Goal: Task Accomplishment & Management: Manage account settings

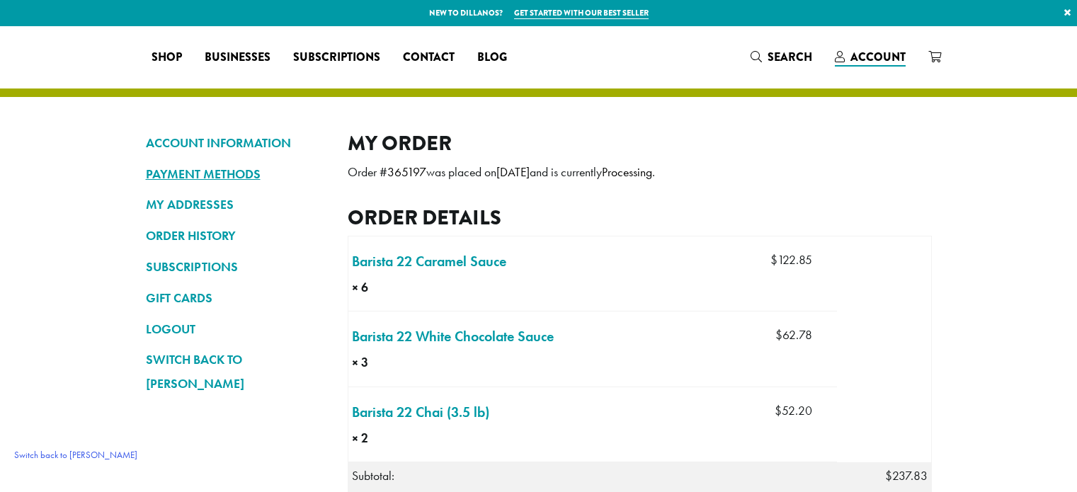
click at [224, 176] on link "PAYMENT METHODS" at bounding box center [236, 174] width 181 height 24
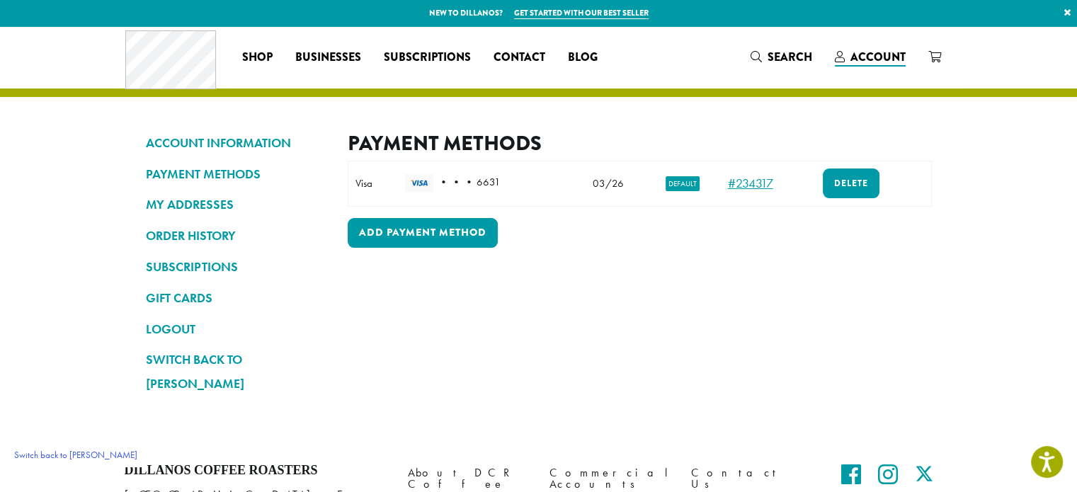
click at [742, 181] on link "#234317" at bounding box center [750, 183] width 45 height 16
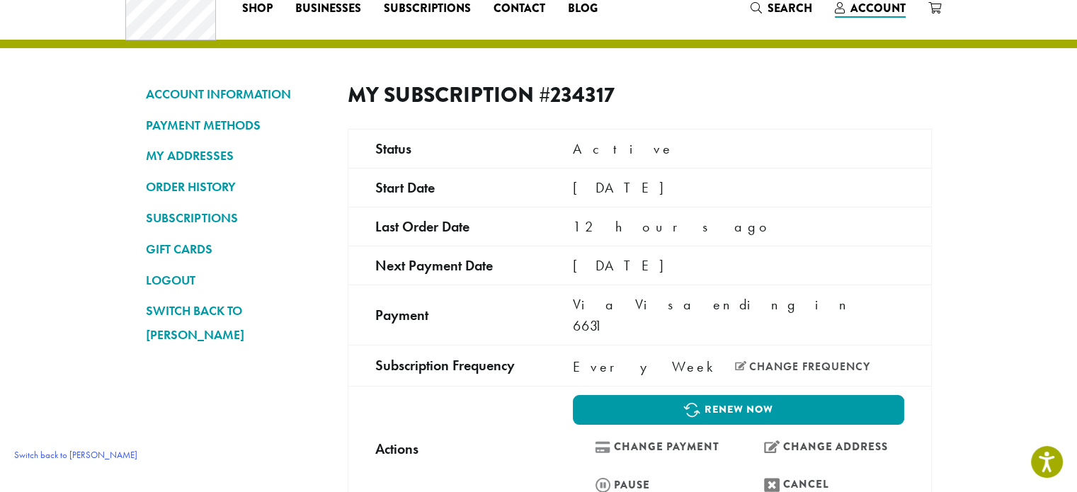
scroll to position [71, 0]
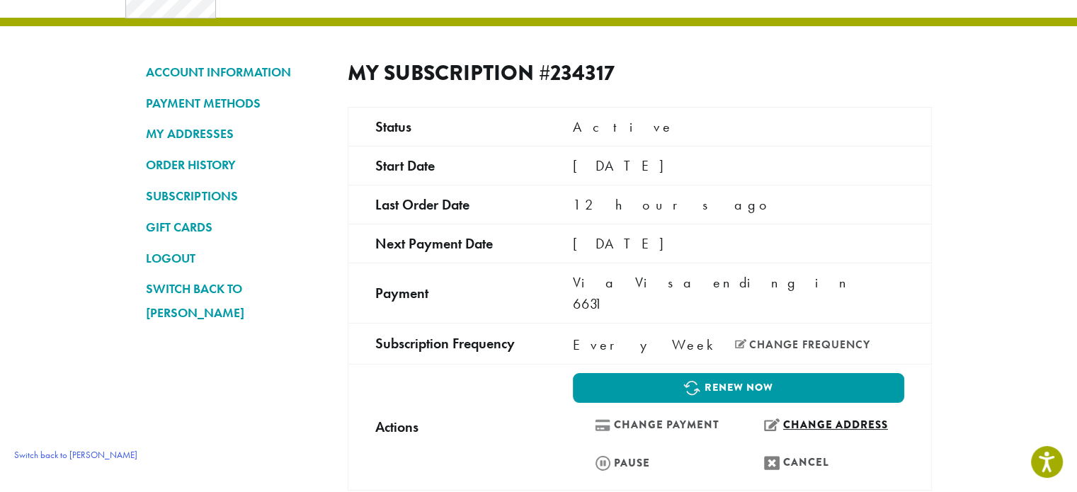
click at [810, 410] on link "Change address" at bounding box center [823, 425] width 162 height 30
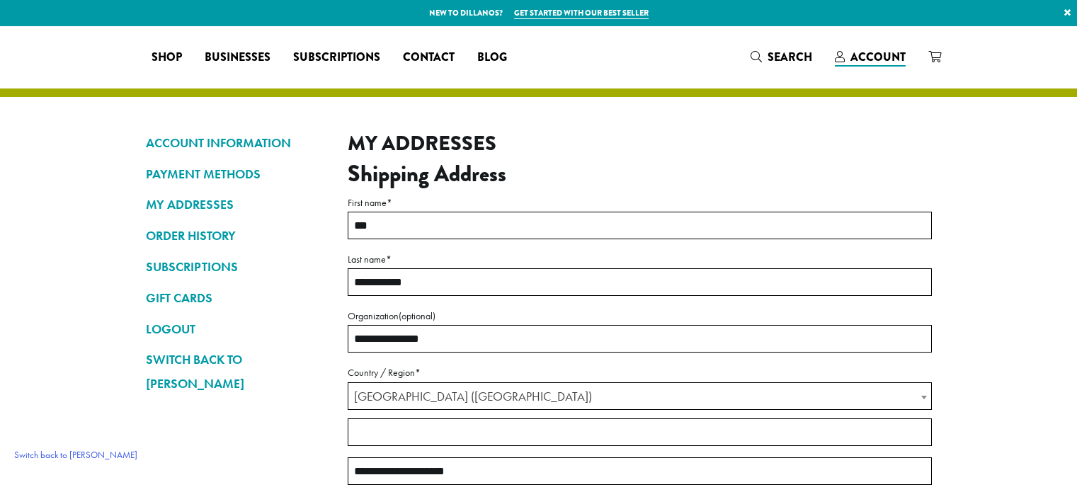
select select "**"
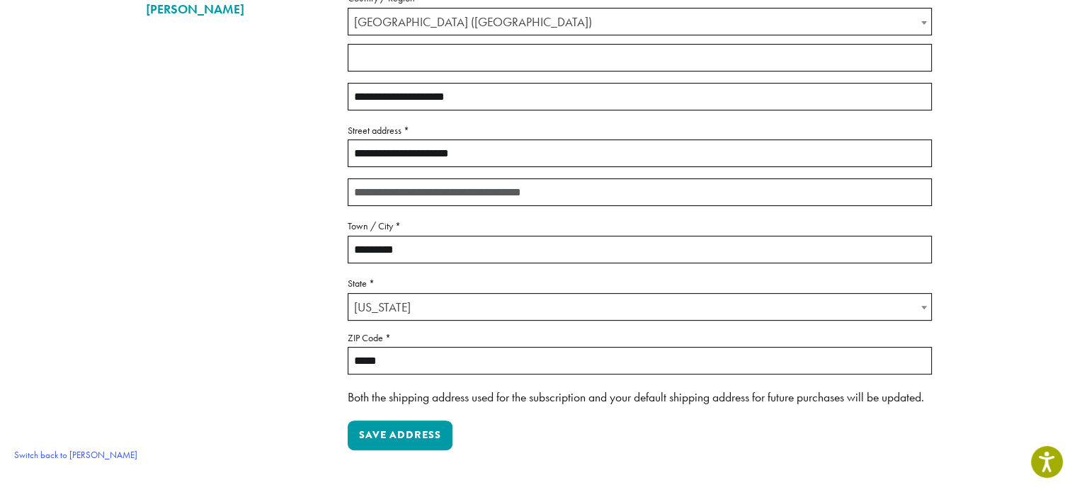
scroll to position [142, 0]
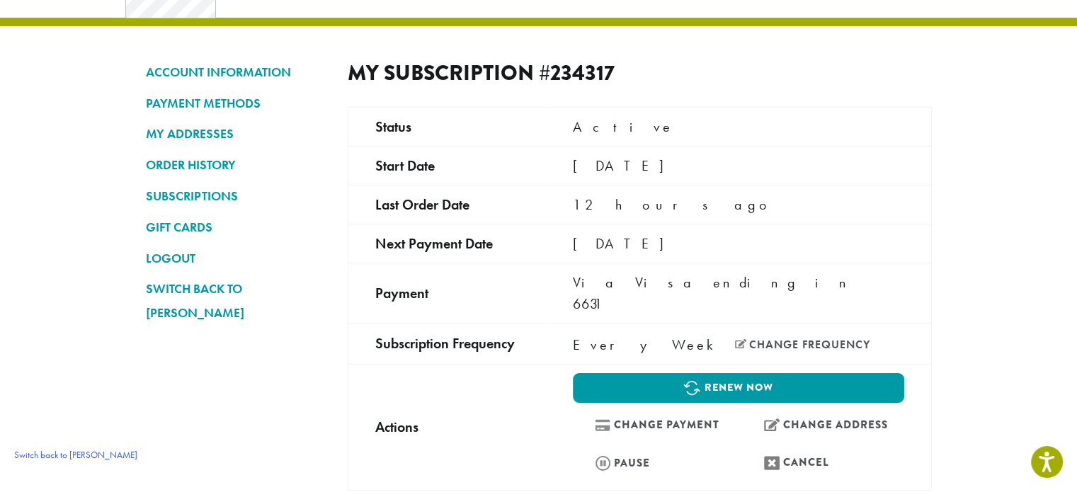
scroll to position [142, 0]
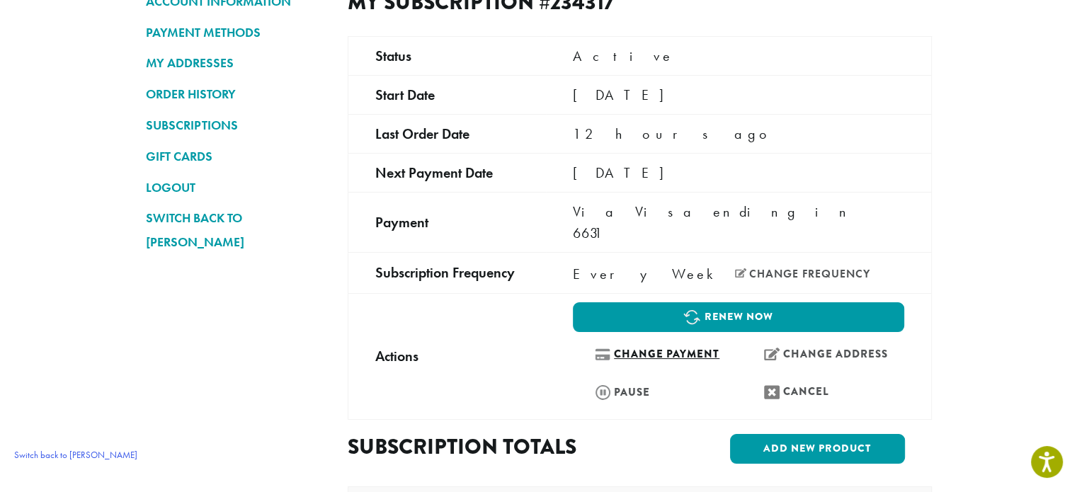
click at [717, 339] on link "Change payment" at bounding box center [654, 354] width 162 height 30
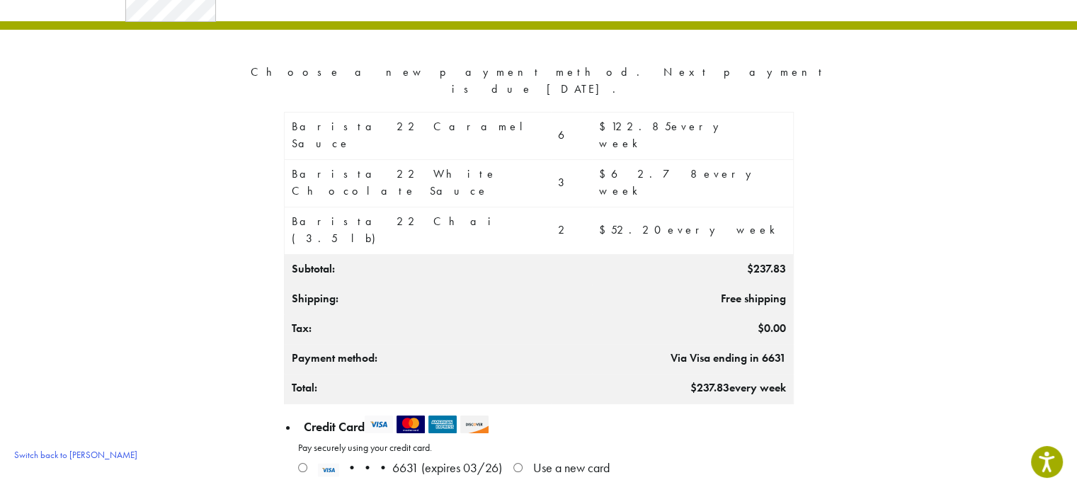
scroll to position [71, 0]
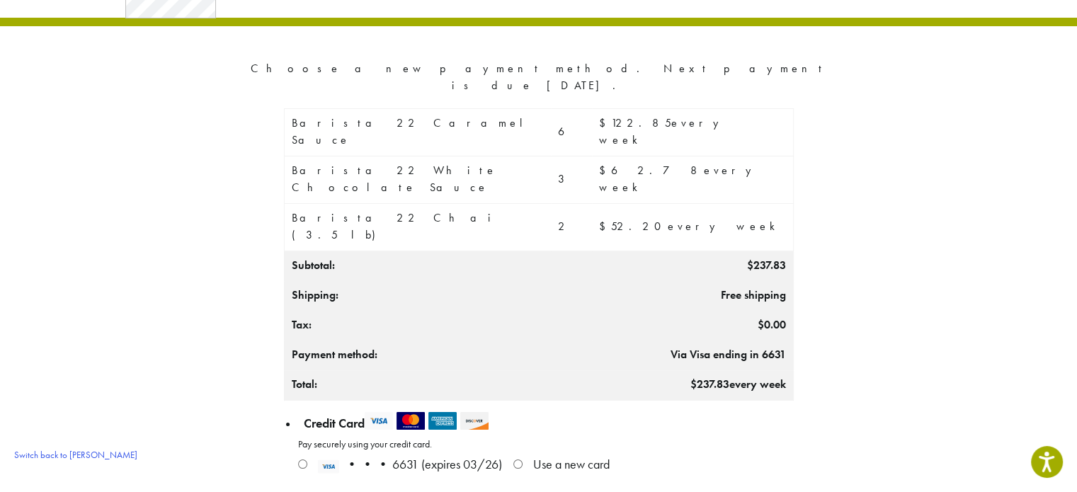
click at [616, 453] on p "Manage Payment Methods • • • 6631 (expires 03/26) Use a new card" at bounding box center [546, 467] width 496 height 29
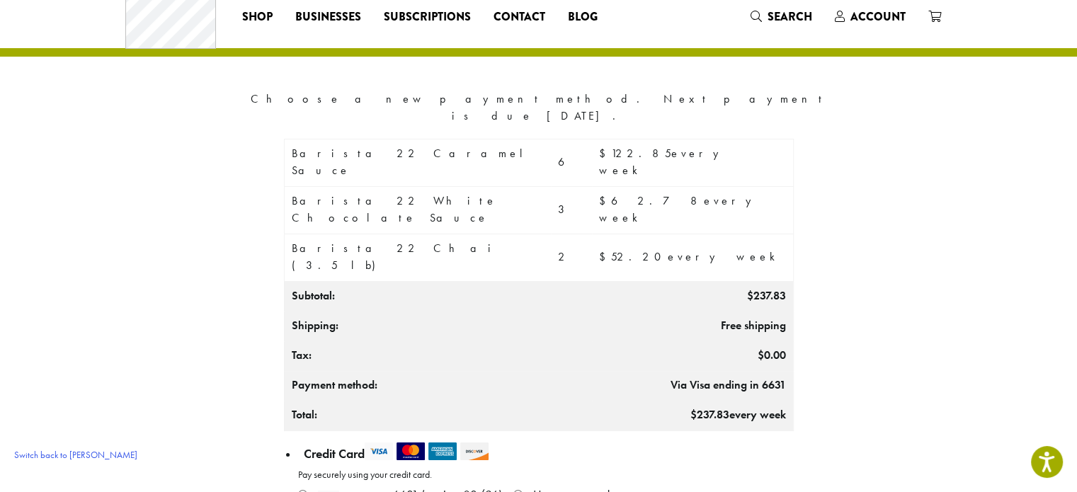
scroll to position [0, 0]
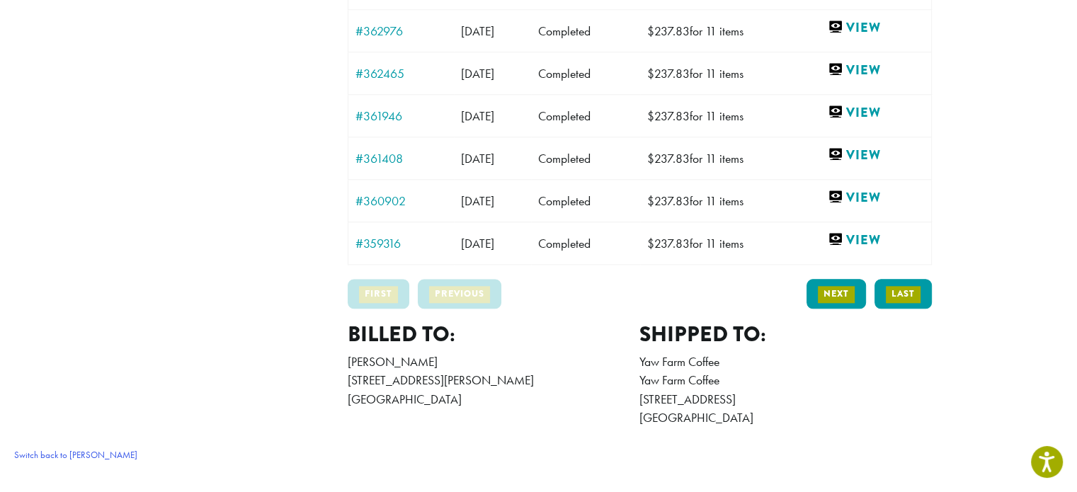
scroll to position [1309, 0]
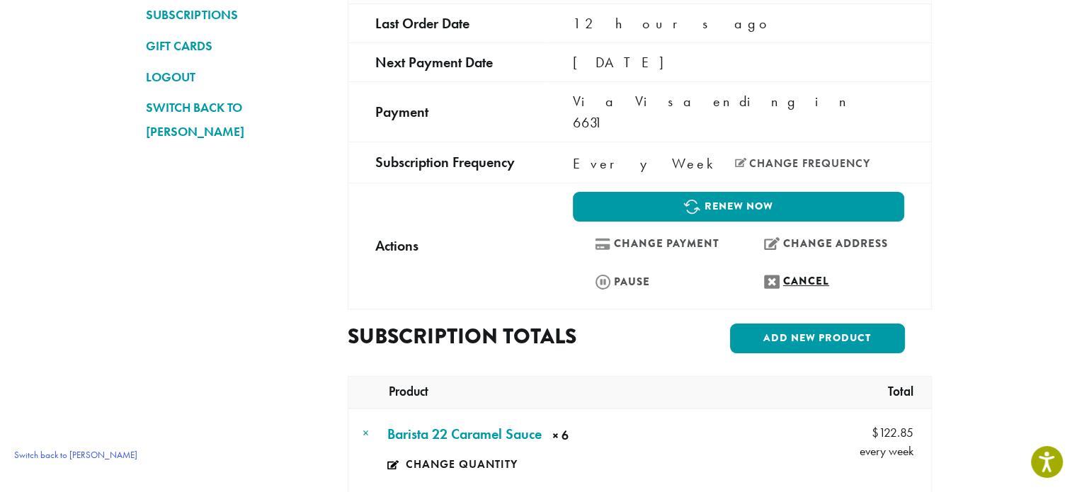
scroll to position [105, 0]
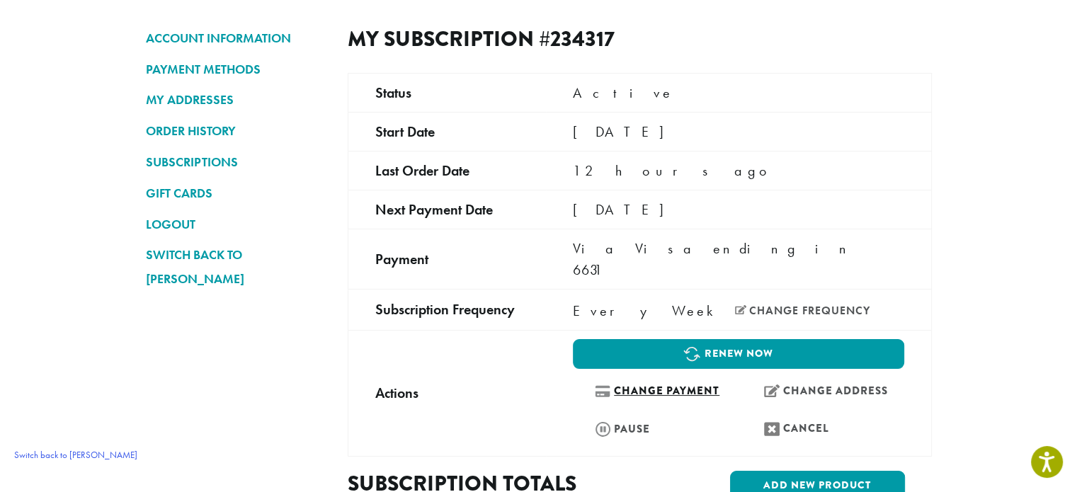
click at [709, 376] on link "Change payment" at bounding box center [654, 391] width 162 height 30
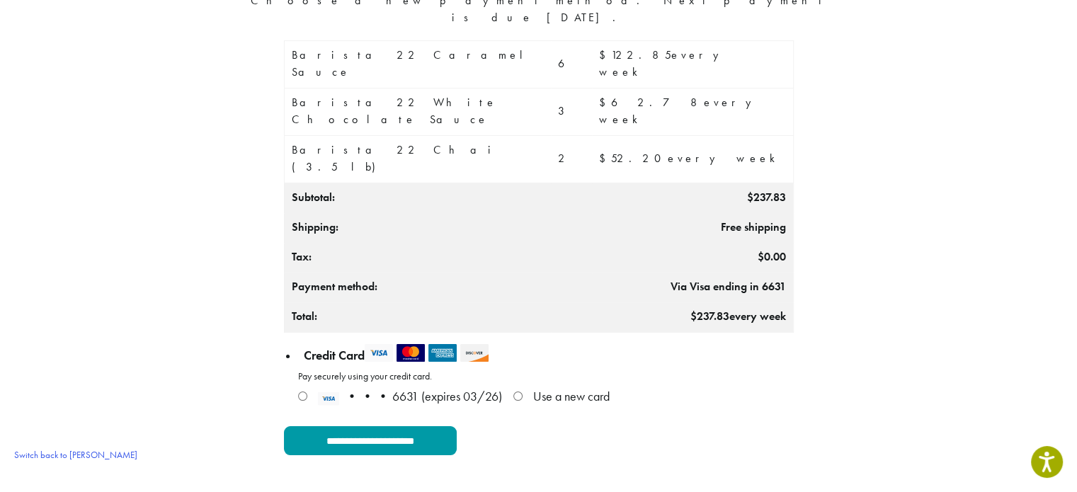
scroll to position [142, 0]
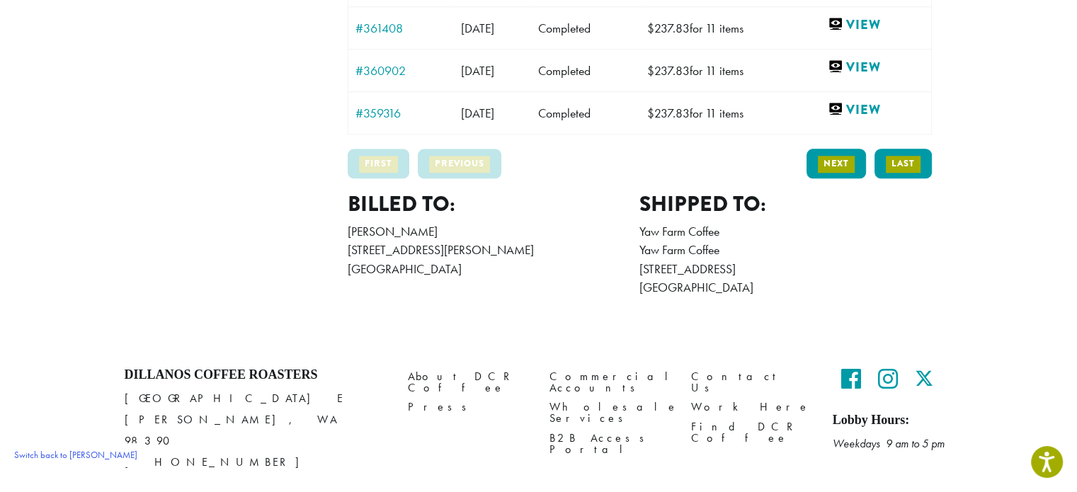
scroll to position [1451, 0]
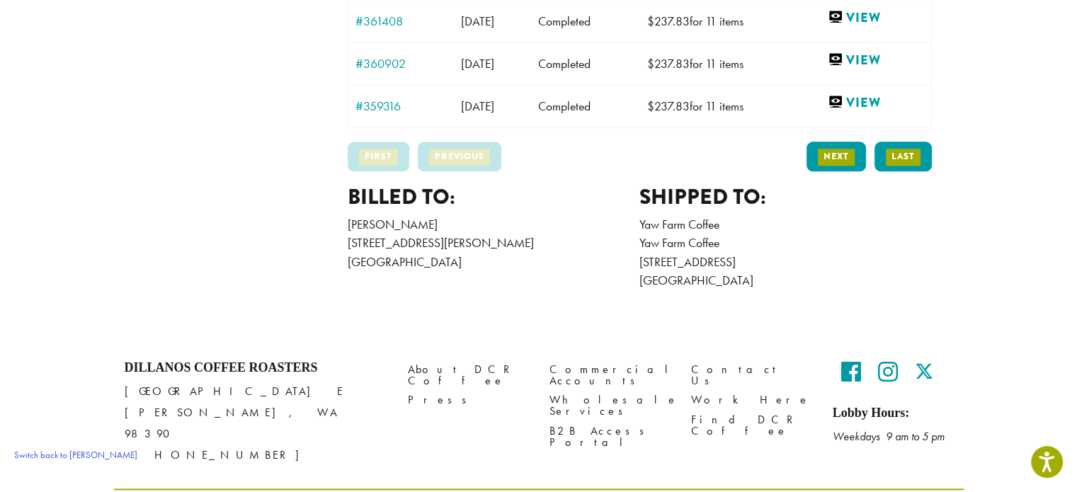
drag, startPoint x: 526, startPoint y: 285, endPoint x: 343, endPoint y: 217, distance: 195.4
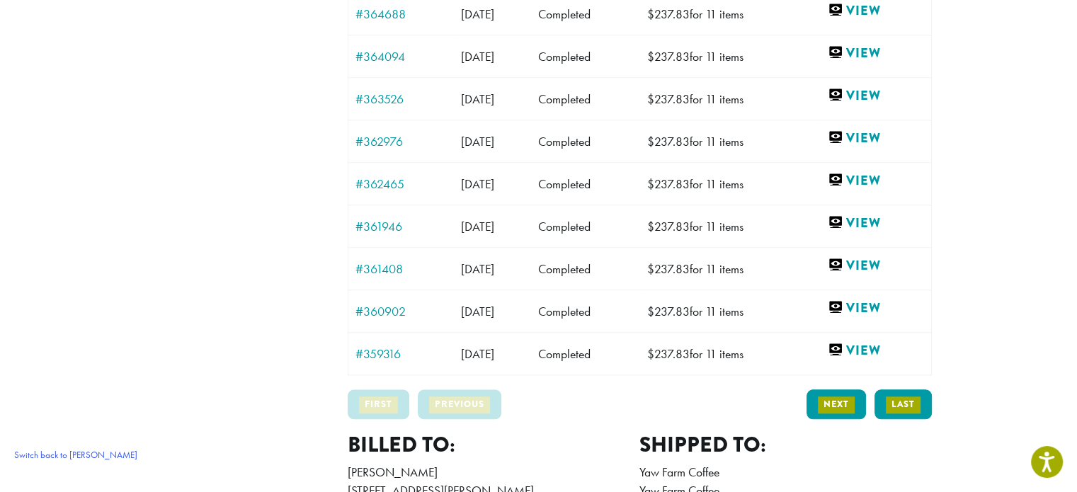
scroll to position [1444, 0]
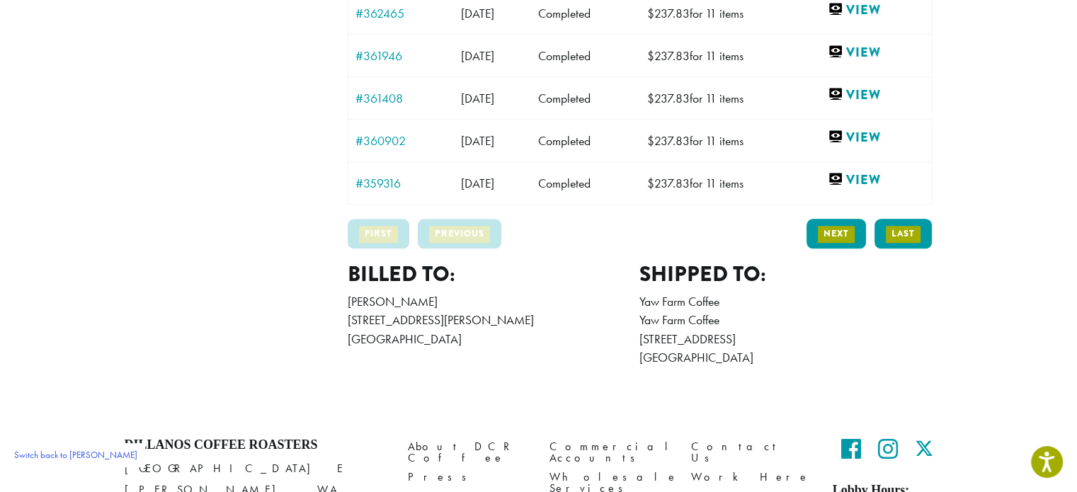
scroll to position [0, 0]
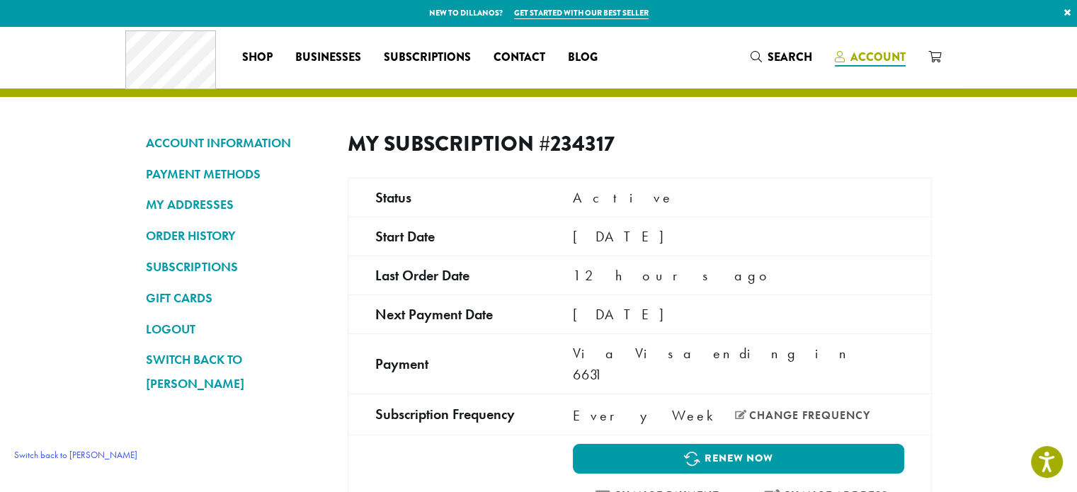
click at [892, 52] on span "Account" at bounding box center [878, 57] width 55 height 16
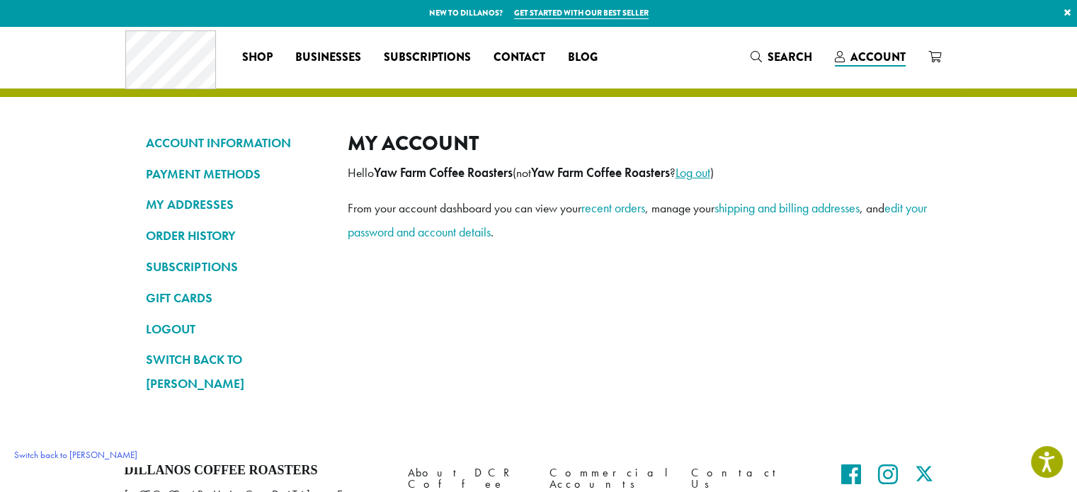
click at [710, 164] on link "Log out" at bounding box center [693, 172] width 35 height 16
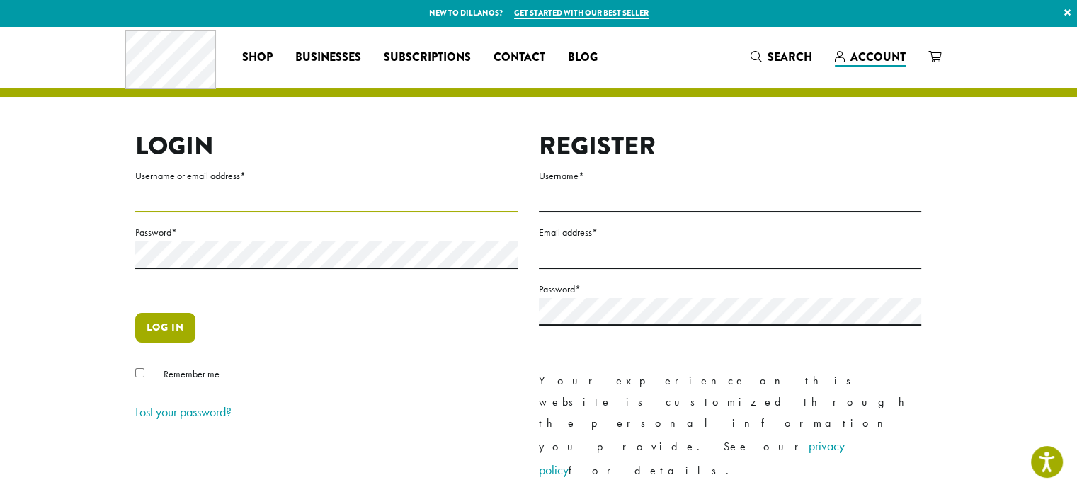
type input "*******"
click at [164, 342] on button "Log in" at bounding box center [165, 328] width 60 height 30
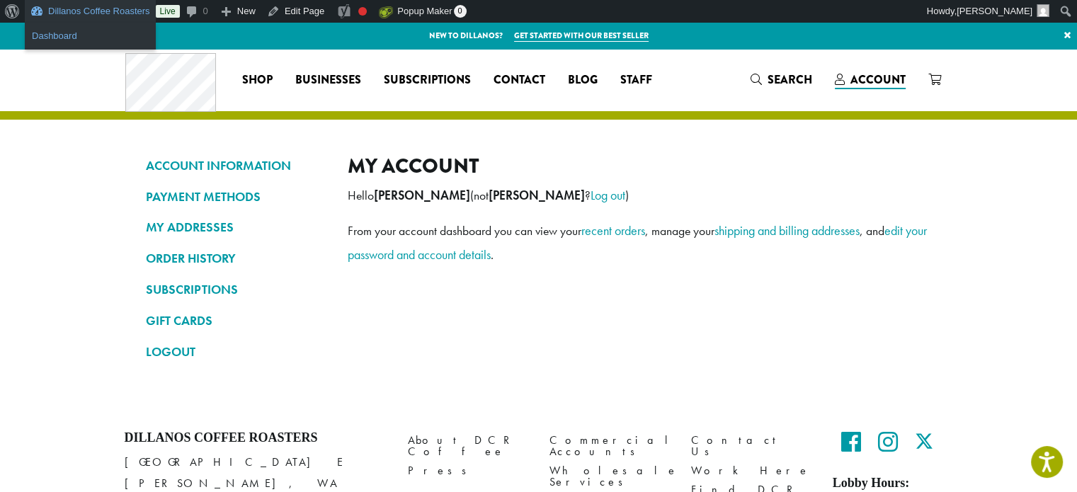
click at [52, 35] on link "Dashboard" at bounding box center [90, 36] width 131 height 18
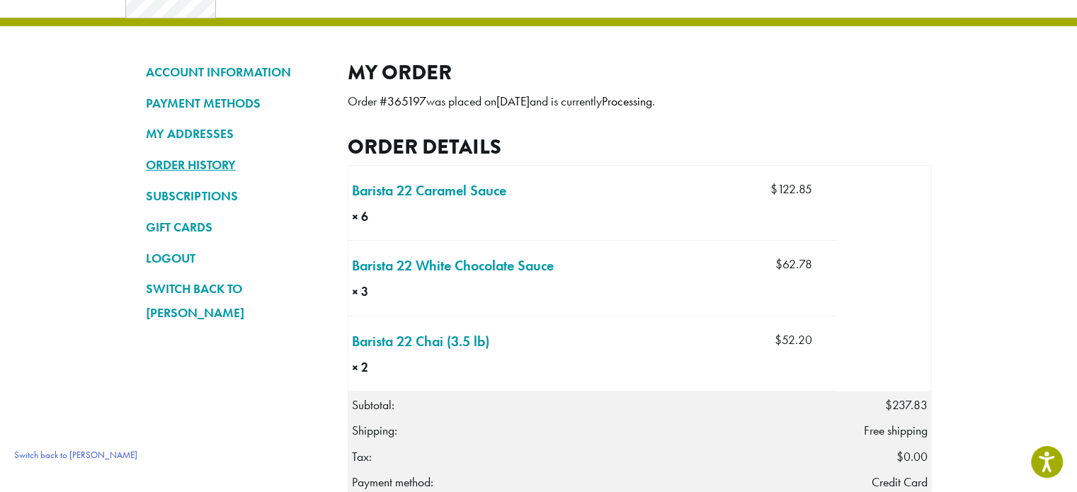
scroll to position [71, 0]
click at [189, 157] on link "ORDER HISTORY" at bounding box center [236, 165] width 181 height 24
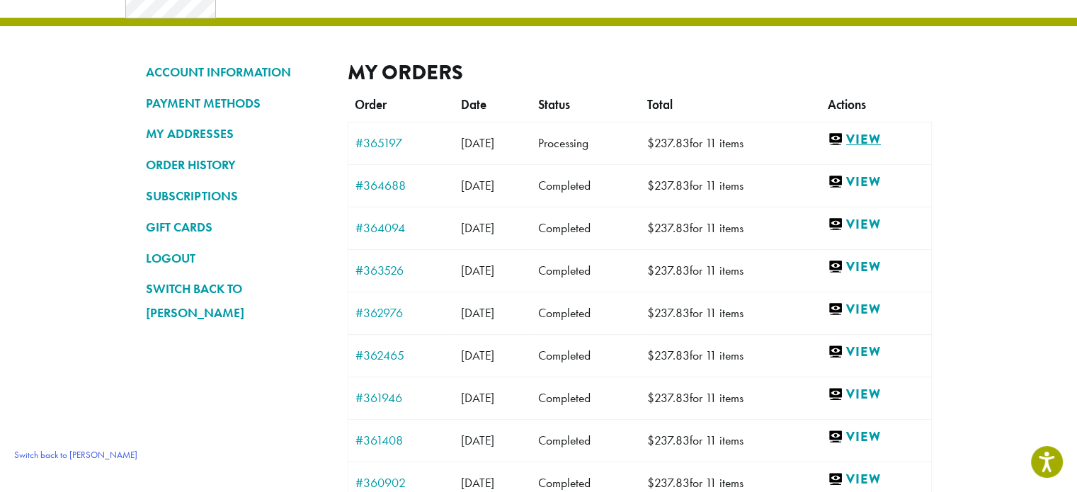
click at [883, 144] on link "View" at bounding box center [876, 140] width 96 height 18
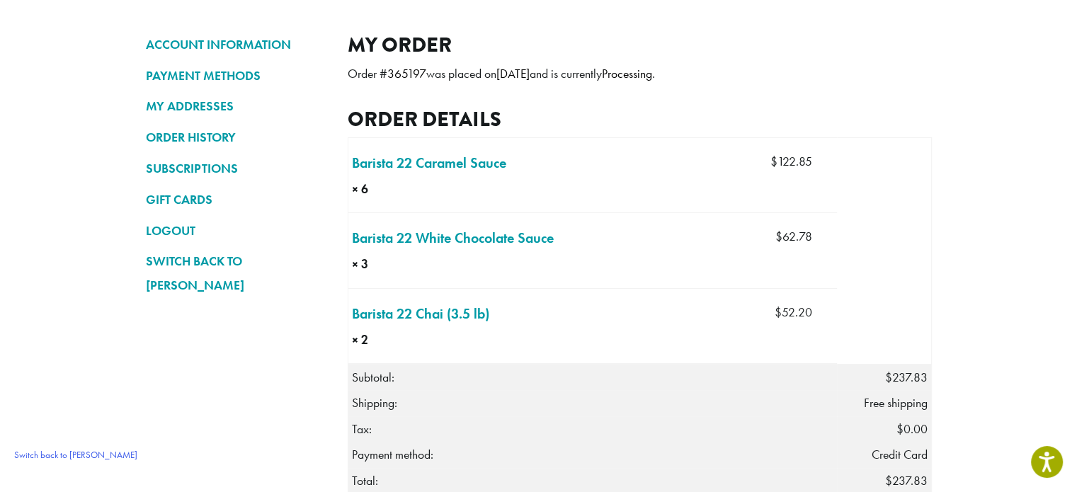
scroll to position [354, 0]
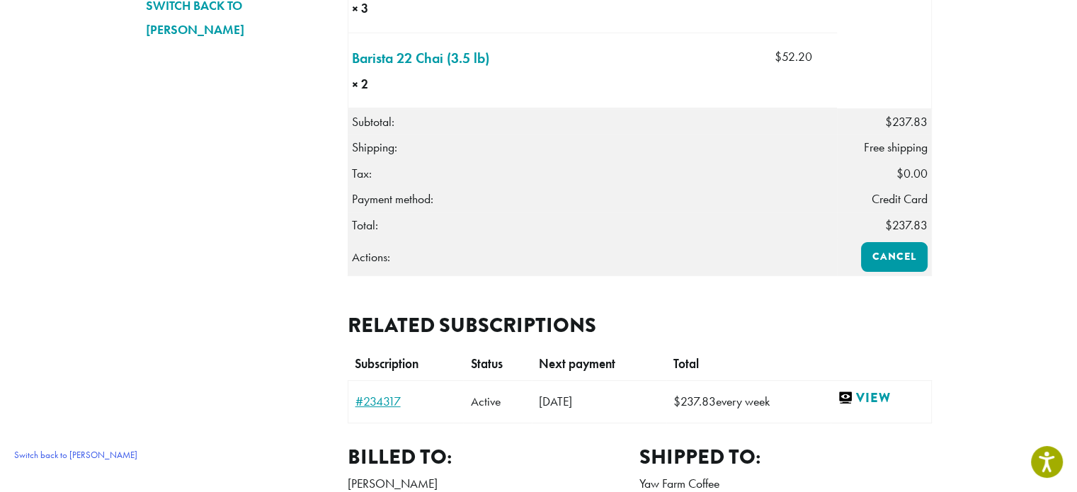
click at [388, 407] on link "#234317" at bounding box center [406, 401] width 101 height 13
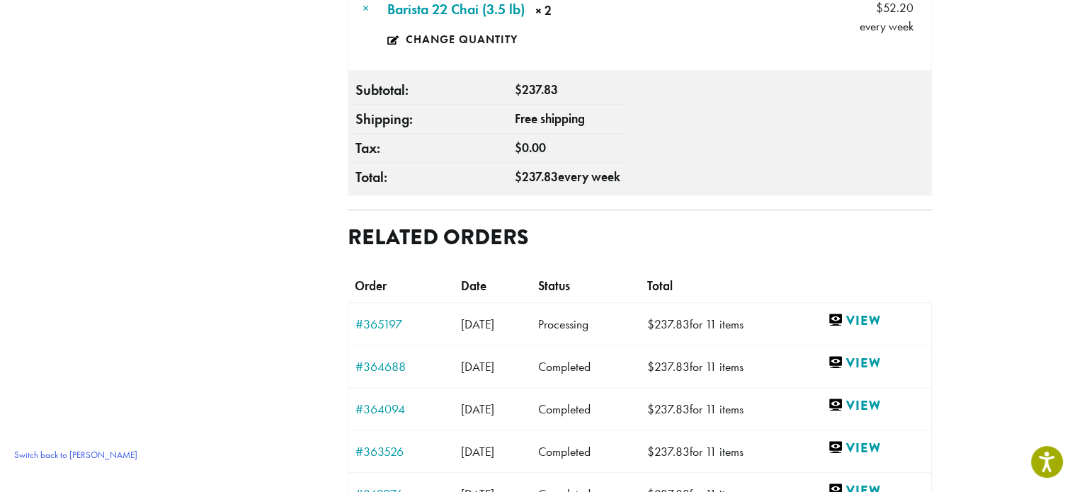
scroll to position [992, 0]
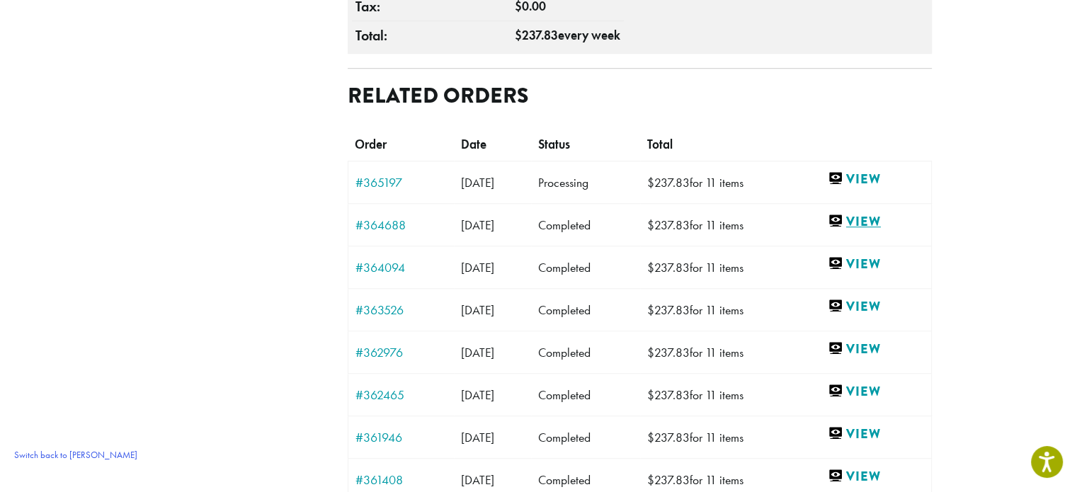
click at [865, 212] on link "View" at bounding box center [876, 221] width 96 height 18
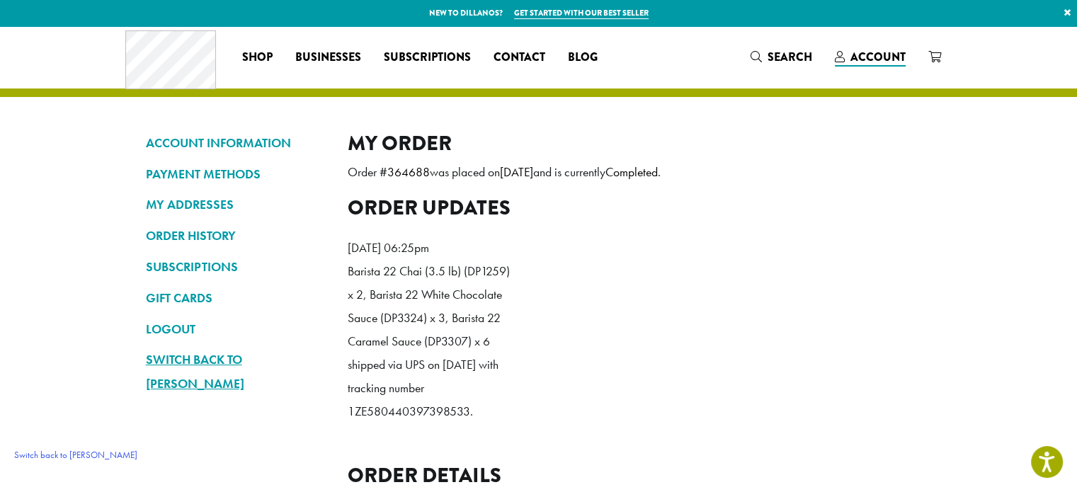
drag, startPoint x: 144, startPoint y: 351, endPoint x: 147, endPoint y: 365, distance: 14.4
click at [147, 365] on link "Switch back to [PERSON_NAME]" at bounding box center [236, 372] width 181 height 48
